Goal: Information Seeking & Learning: Understand process/instructions

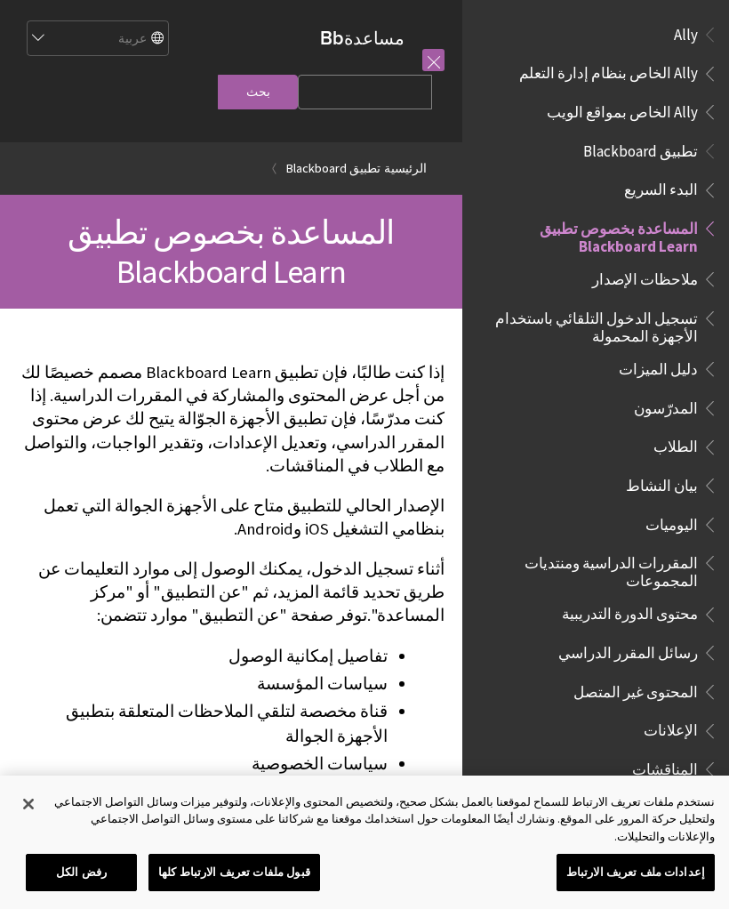
scroll to position [184, 0]
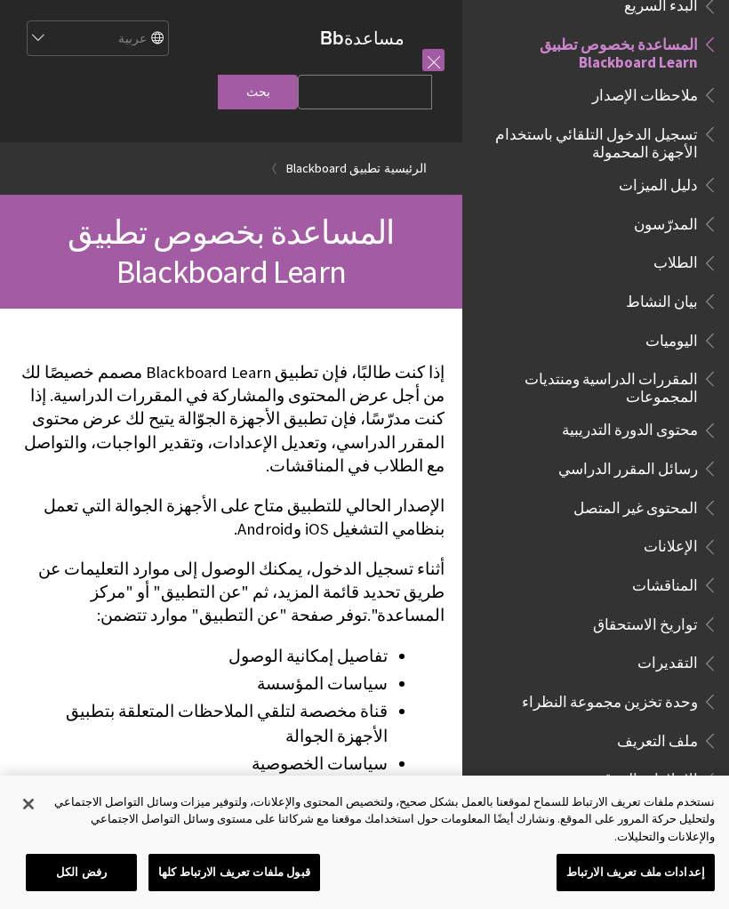
click at [679, 133] on span "تسجيل الدخول التلقائي باستخدام الأجهزة المحمولة" at bounding box center [591, 140] width 214 height 42
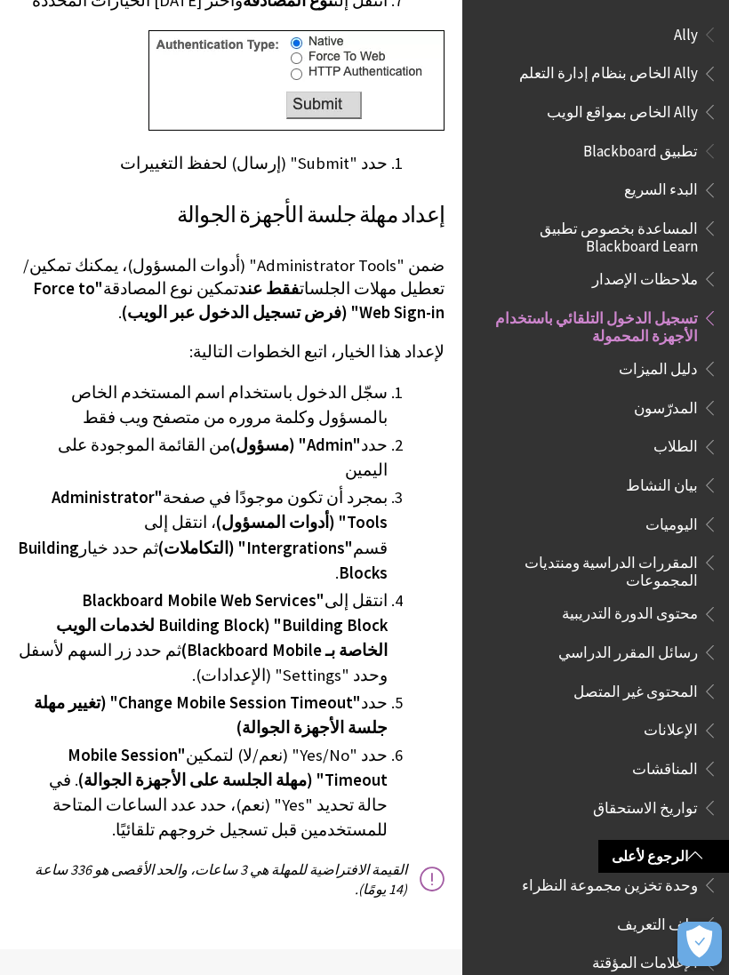
click at [686, 446] on span "الطلاب" at bounding box center [675, 444] width 44 height 24
click at [686, 439] on span "الطلاب" at bounding box center [675, 444] width 44 height 24
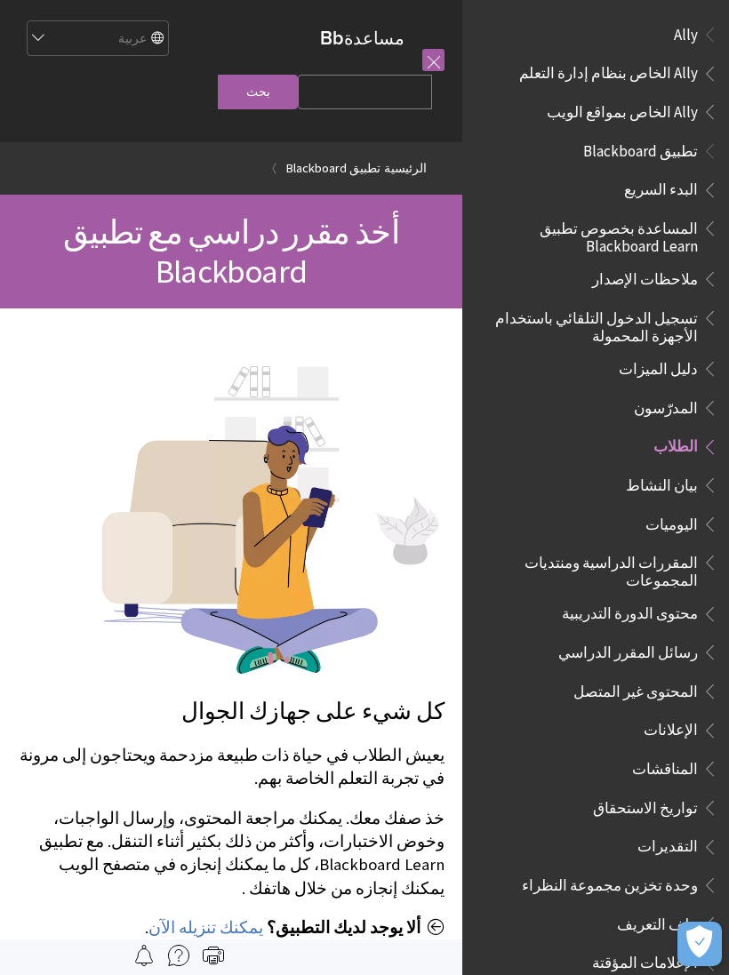
scroll to position [400, 0]
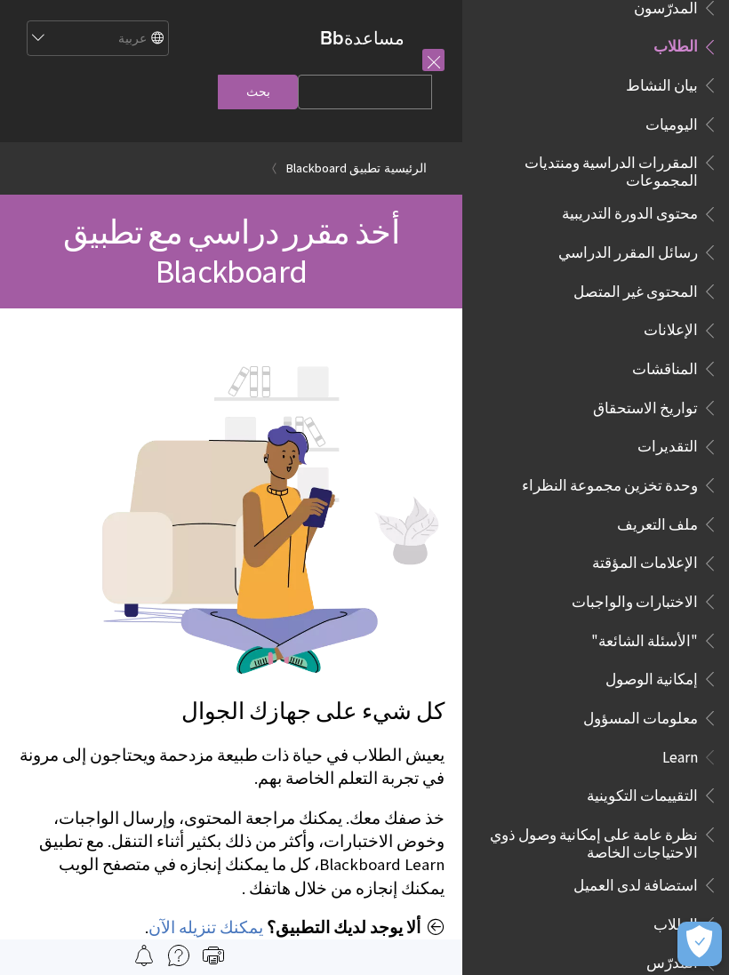
click at [53, 32] on select "English عربية Català Cymraeg Deutsch Español Suomi Français עברית Italiano 日本語 …" at bounding box center [97, 39] width 142 height 36
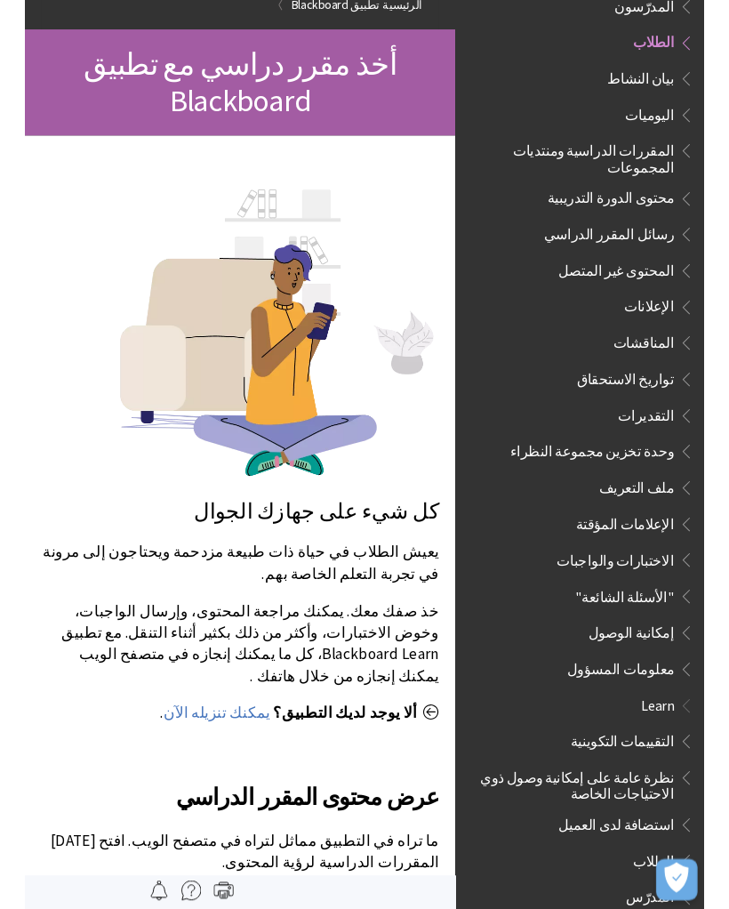
scroll to position [0, 0]
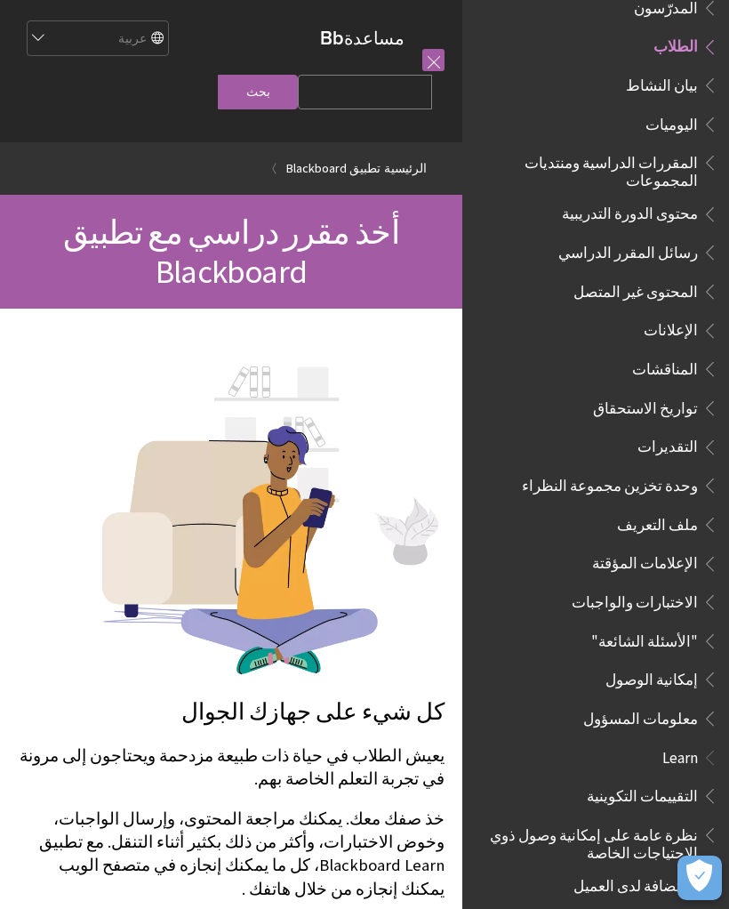
click at [383, 106] on input "Search Query" at bounding box center [365, 92] width 134 height 35
